Goal: Information Seeking & Learning: Obtain resource

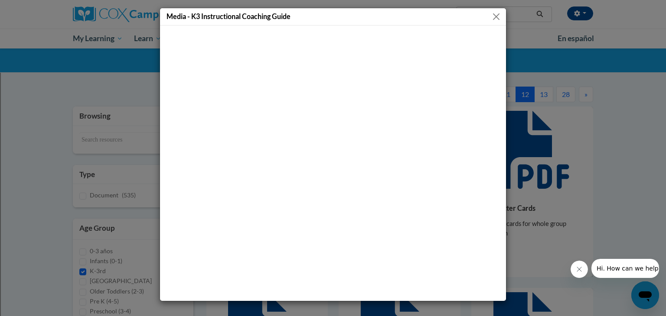
click at [496, 17] on button "Close" at bounding box center [495, 16] width 11 height 11
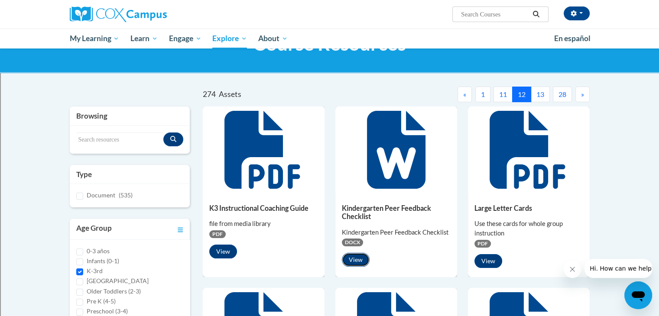
click at [354, 257] on button "View" at bounding box center [356, 260] width 28 height 14
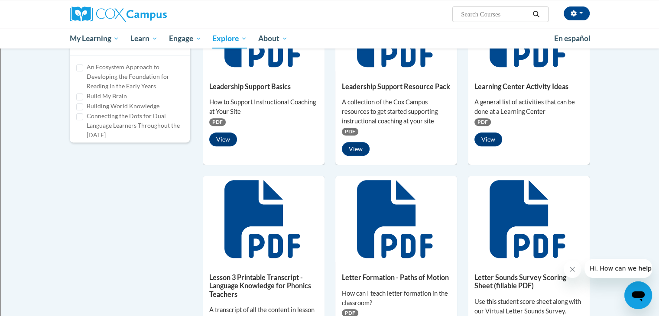
scroll to position [347, 0]
click at [485, 139] on button "View" at bounding box center [488, 140] width 28 height 14
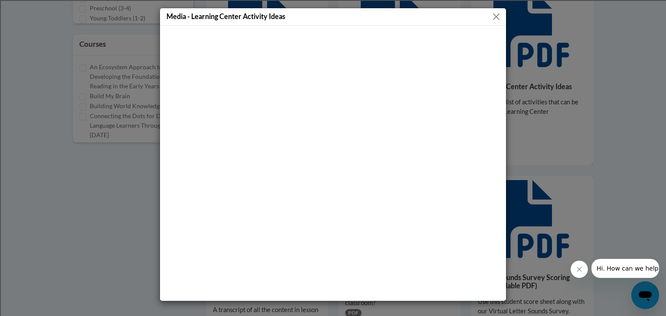
click at [495, 17] on button "Close" at bounding box center [495, 16] width 11 height 11
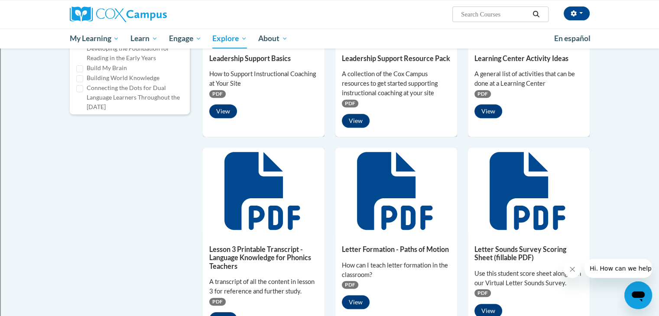
scroll to position [390, 0]
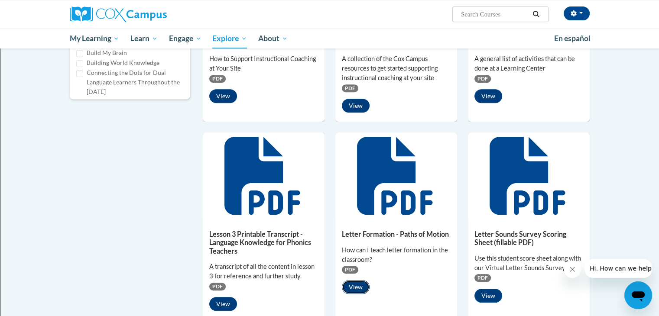
click at [357, 288] on button "View" at bounding box center [356, 287] width 28 height 14
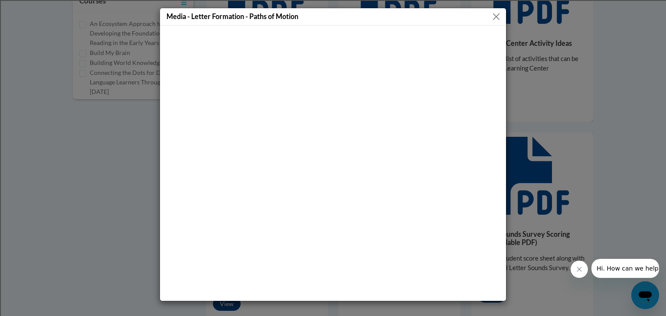
click at [493, 16] on button "Close" at bounding box center [495, 16] width 11 height 11
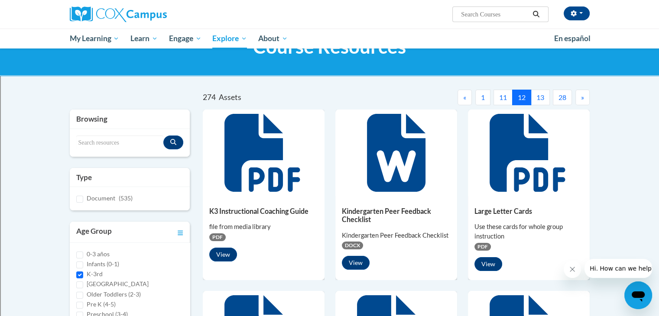
scroll to position [0, 0]
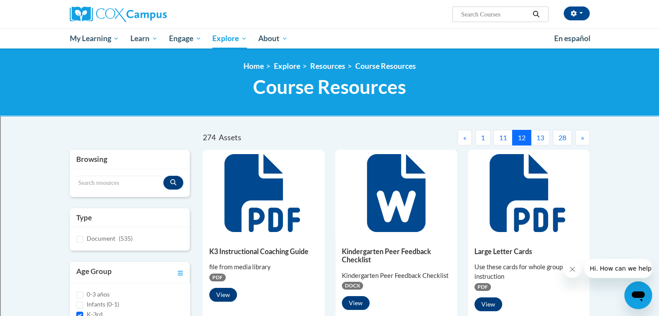
click at [539, 138] on button "13" at bounding box center [540, 138] width 19 height 16
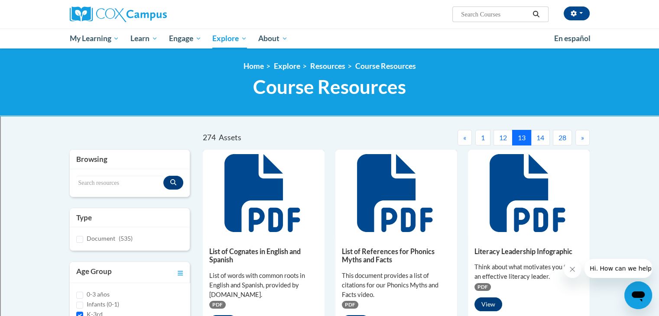
click at [541, 139] on button "14" at bounding box center [540, 138] width 19 height 16
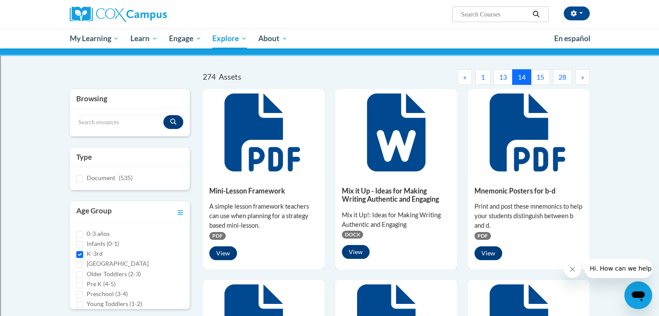
scroll to position [87, 0]
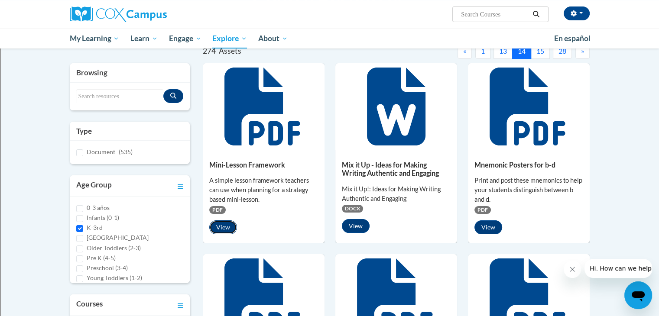
click at [224, 226] on button "View" at bounding box center [223, 228] width 28 height 14
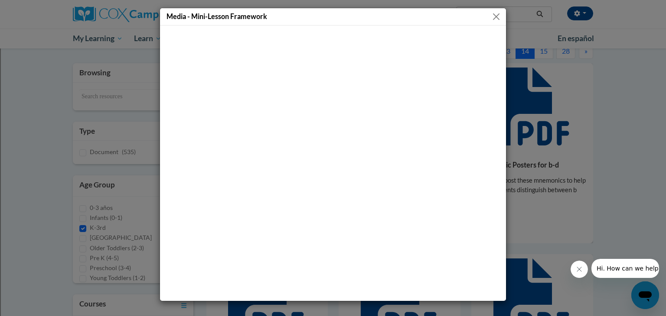
click at [494, 16] on button "Close" at bounding box center [495, 16] width 11 height 11
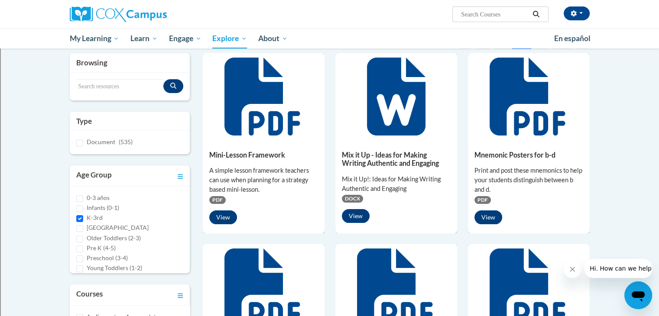
scroll to position [0, 0]
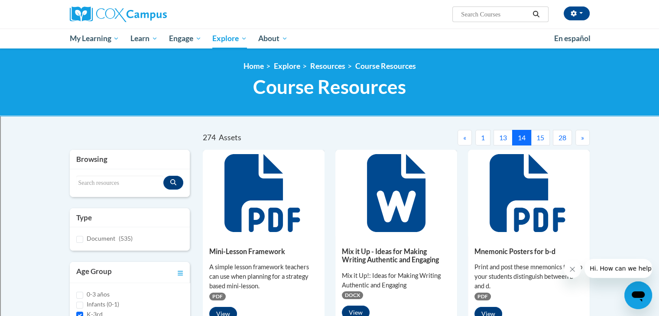
click at [537, 138] on button "15" at bounding box center [540, 138] width 19 height 16
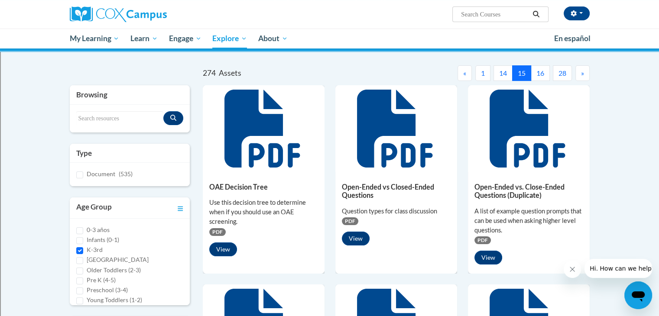
scroll to position [87, 0]
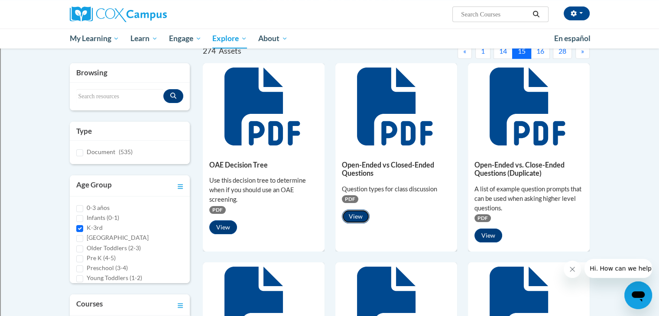
click at [357, 214] on button "View" at bounding box center [356, 217] width 28 height 14
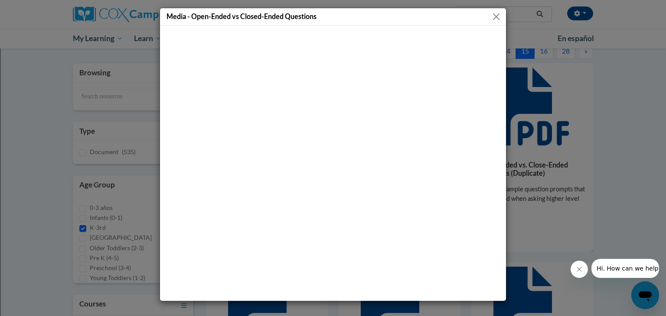
click at [495, 16] on button "Close" at bounding box center [495, 16] width 11 height 11
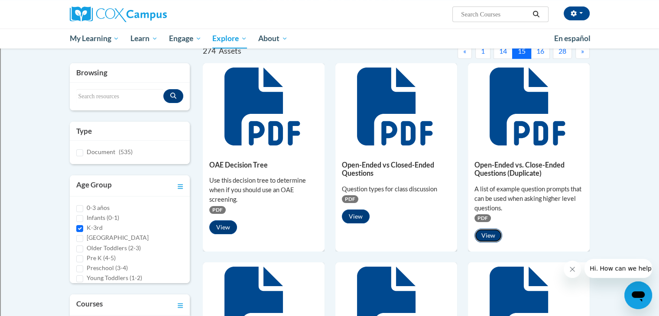
click at [487, 236] on button "View" at bounding box center [488, 236] width 28 height 14
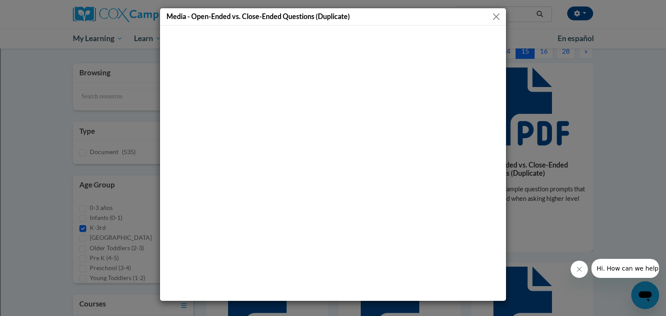
click at [496, 15] on button "Close" at bounding box center [495, 16] width 11 height 11
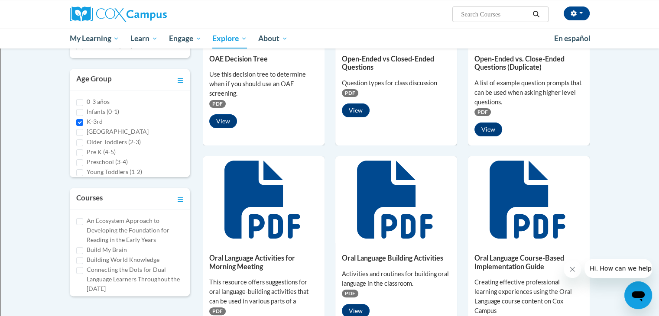
scroll to position [217, 0]
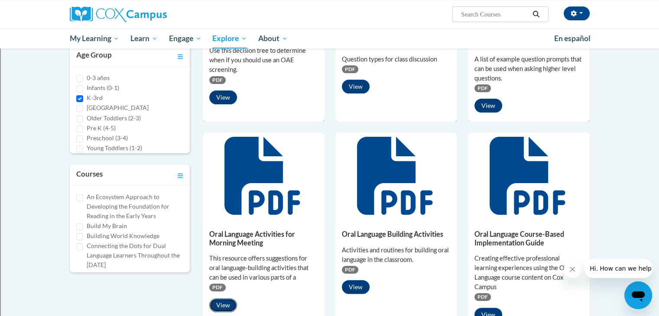
click at [227, 304] on button "View" at bounding box center [223, 306] width 28 height 14
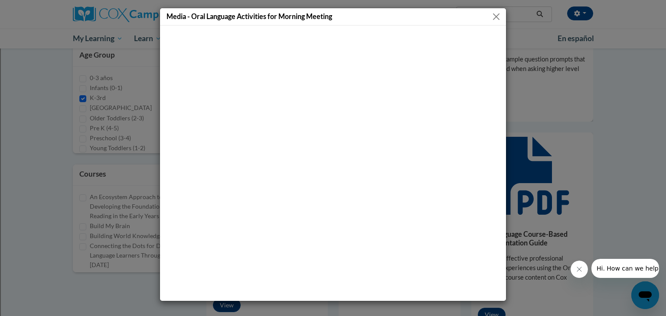
click at [499, 15] on button "Close" at bounding box center [495, 16] width 11 height 11
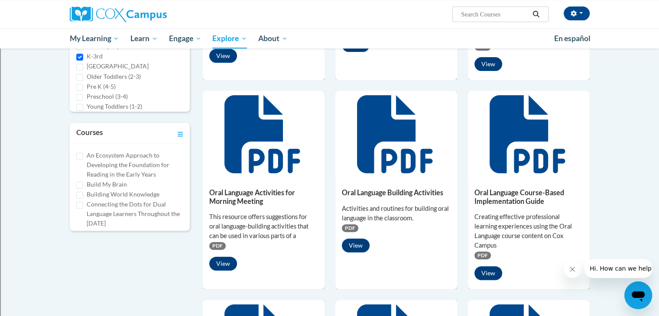
scroll to position [260, 0]
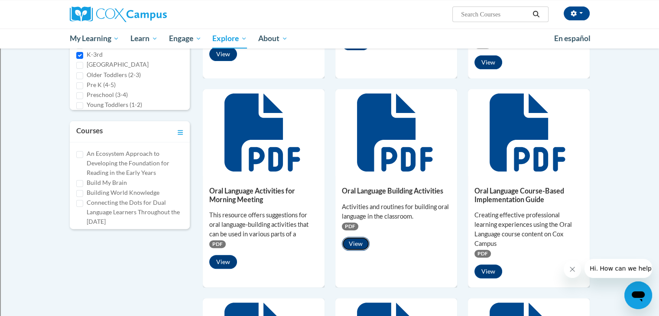
click at [354, 241] on button "View" at bounding box center [356, 244] width 28 height 14
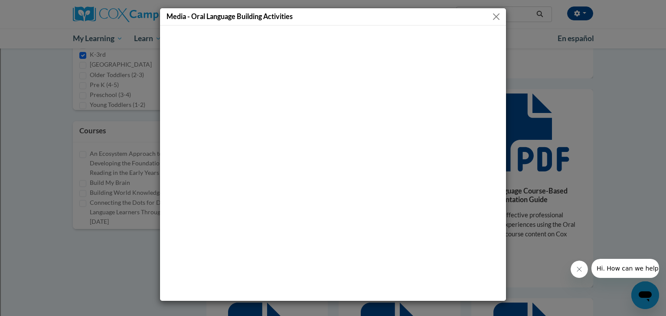
click at [492, 14] on button "Close" at bounding box center [495, 16] width 11 height 11
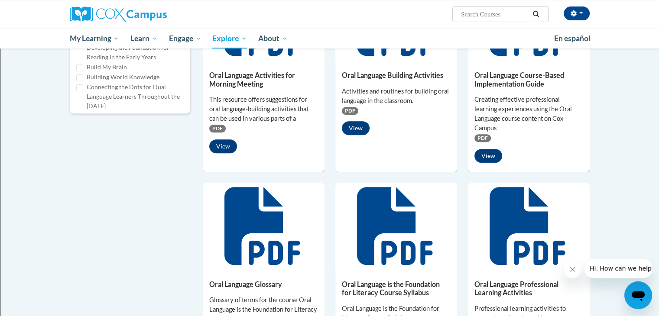
scroll to position [433, 0]
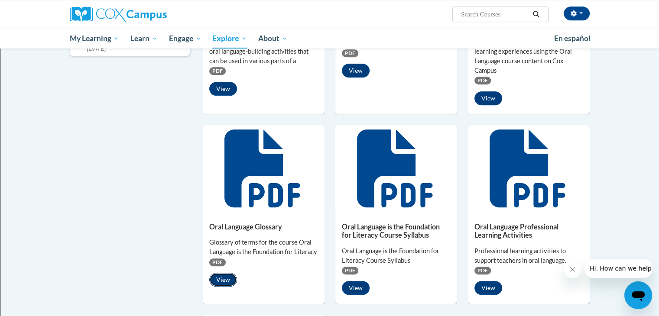
click at [219, 286] on button "View" at bounding box center [223, 280] width 28 height 14
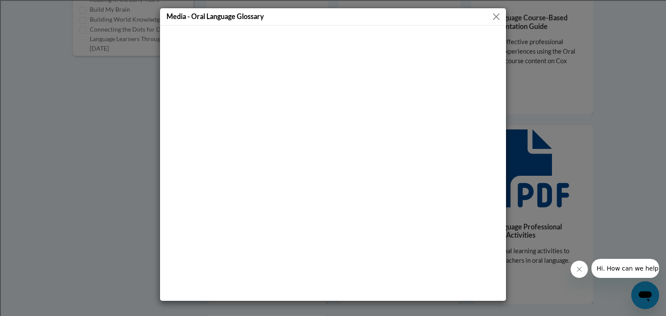
click at [494, 13] on button "Close" at bounding box center [495, 16] width 11 height 11
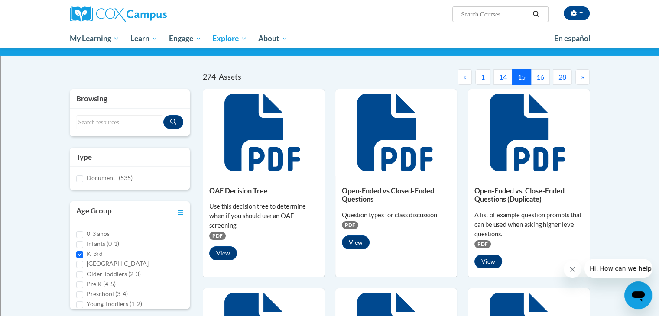
scroll to position [0, 0]
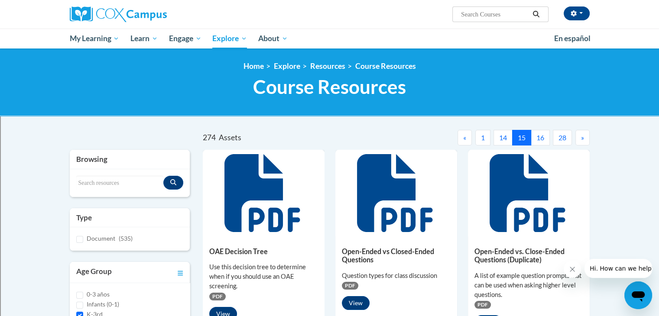
click at [539, 136] on button "16" at bounding box center [540, 138] width 19 height 16
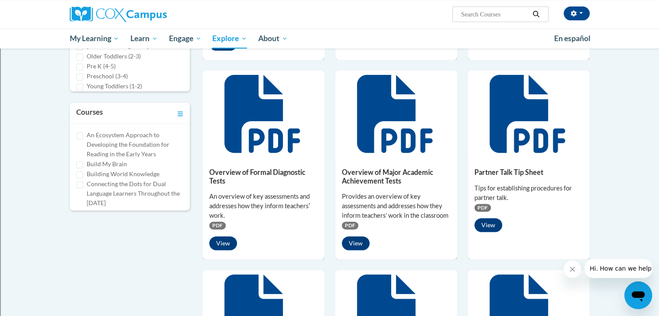
scroll to position [303, 0]
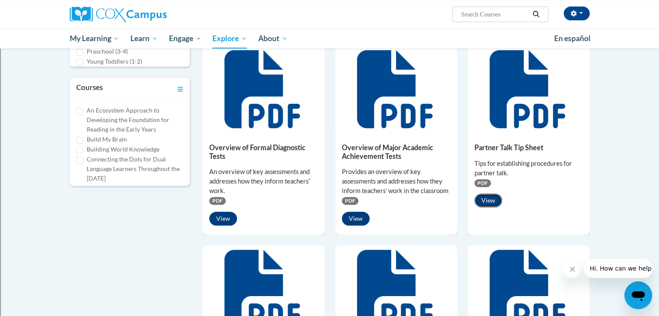
click at [489, 200] on button "View" at bounding box center [488, 201] width 28 height 14
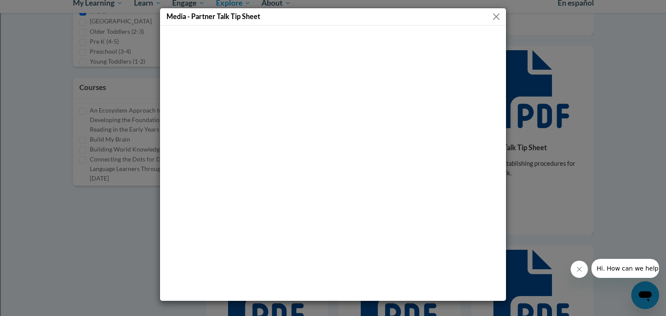
click at [496, 14] on button "Close" at bounding box center [495, 16] width 11 height 11
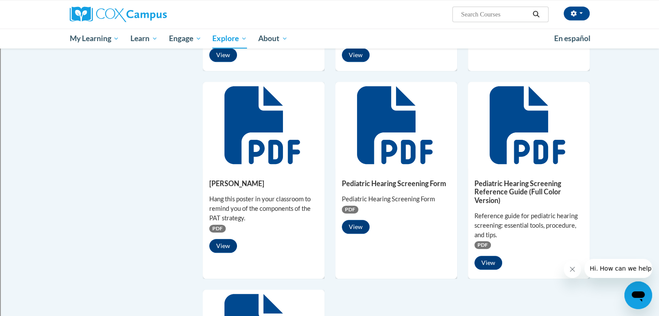
scroll to position [477, 0]
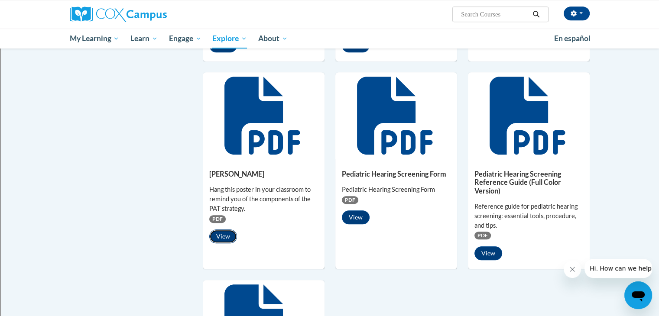
click at [225, 235] on button "View" at bounding box center [223, 237] width 28 height 14
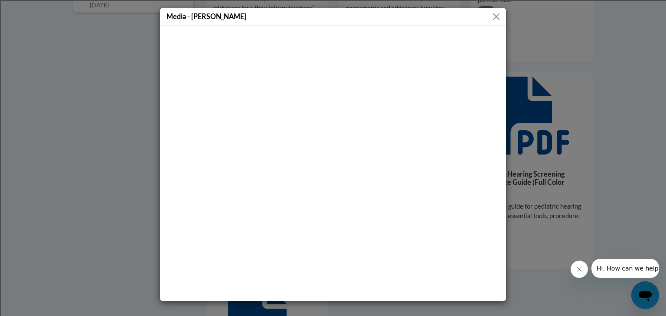
drag, startPoint x: 494, startPoint y: 11, endPoint x: 490, endPoint y: 14, distance: 4.9
click at [494, 11] on button "Close" at bounding box center [495, 16] width 11 height 11
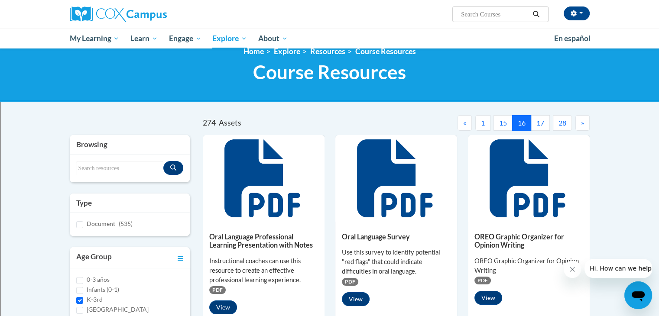
scroll to position [0, 0]
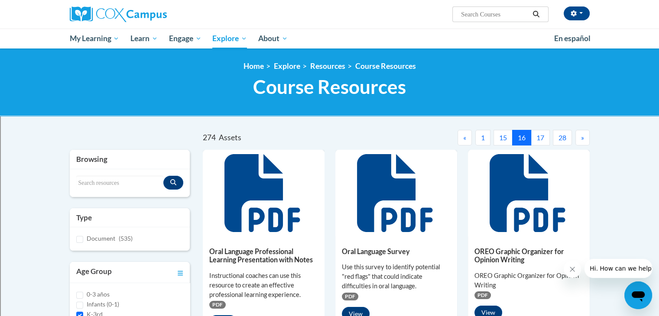
click at [538, 136] on button "17" at bounding box center [540, 138] width 19 height 16
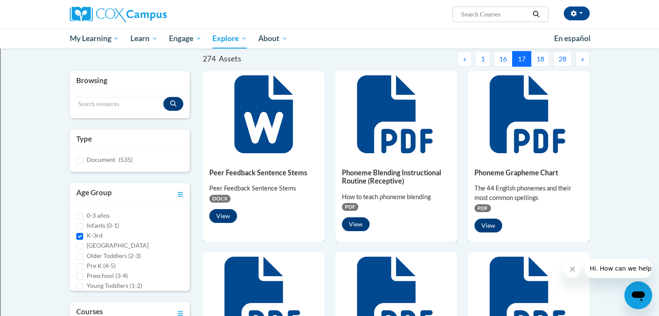
scroll to position [87, 0]
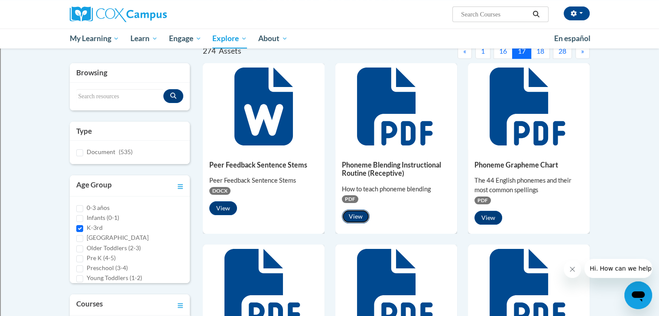
click at [346, 215] on button "View" at bounding box center [356, 217] width 28 height 14
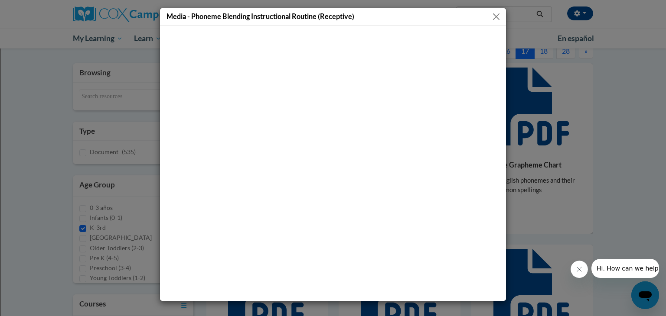
click at [495, 14] on button "Close" at bounding box center [495, 16] width 11 height 11
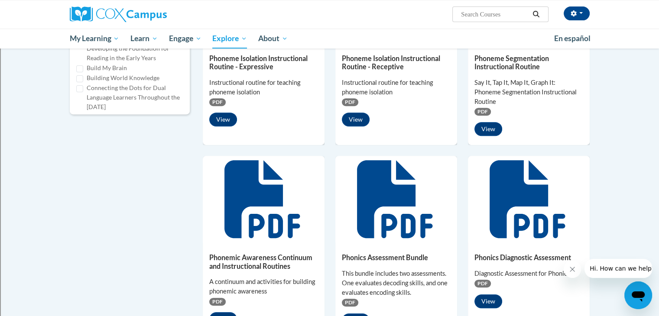
scroll to position [477, 0]
